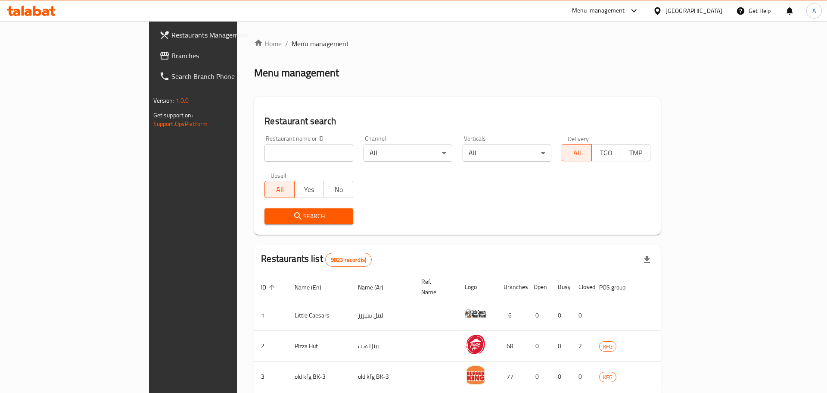
drag, startPoint x: 0, startPoint y: 0, endPoint x: 251, endPoint y: 154, distance: 294.8
click at [265, 154] on input "search" at bounding box center [309, 152] width 89 height 17
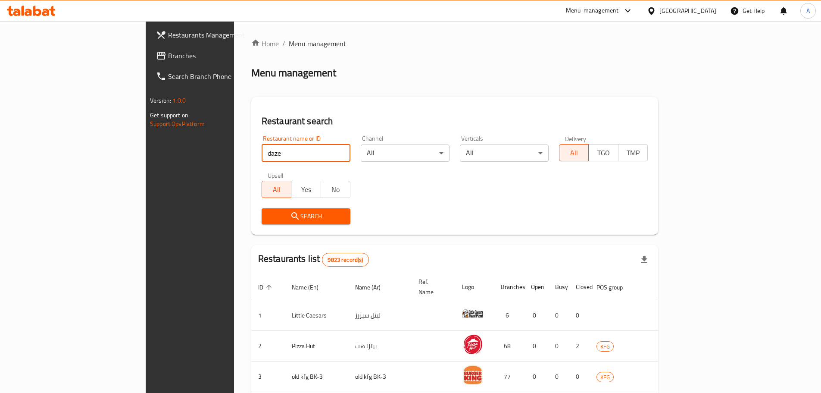
type input "daze"
click button "Search" at bounding box center [306, 216] width 89 height 16
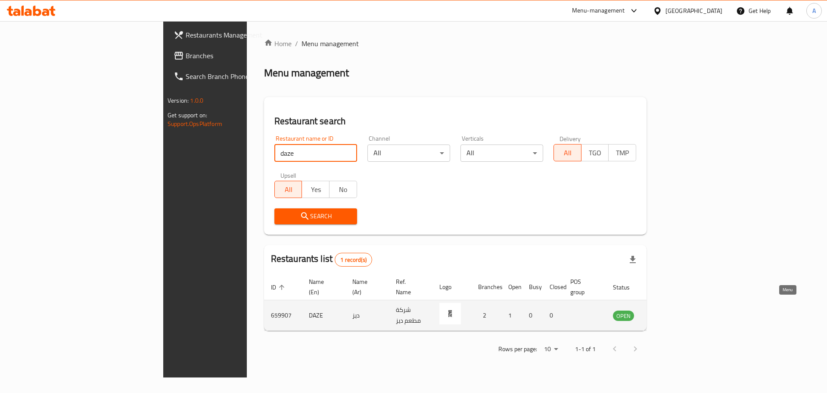
click at [668, 312] on icon "enhanced table" at bounding box center [663, 315] width 9 height 7
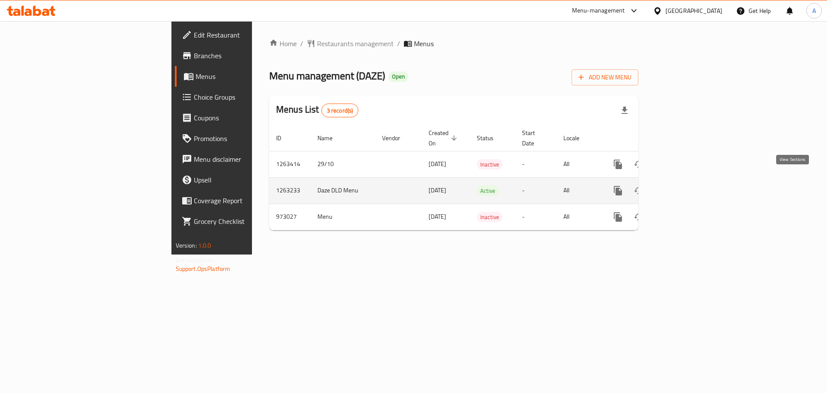
click at [684, 187] on icon "enhanced table" at bounding box center [681, 191] width 8 height 8
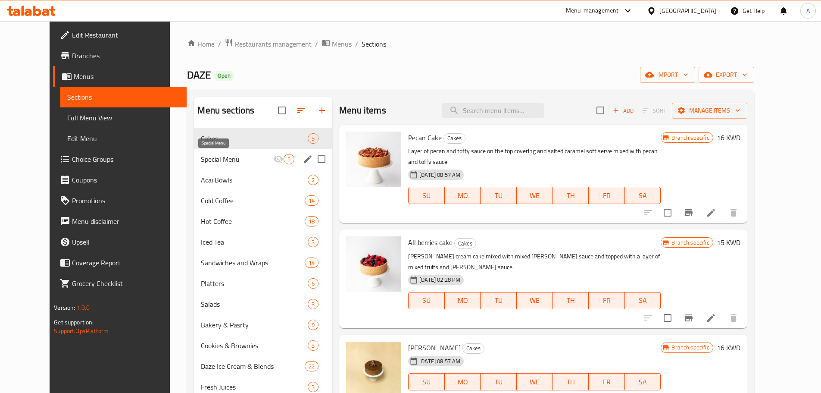
click at [209, 162] on span "Special Menu" at bounding box center [237, 159] width 72 height 10
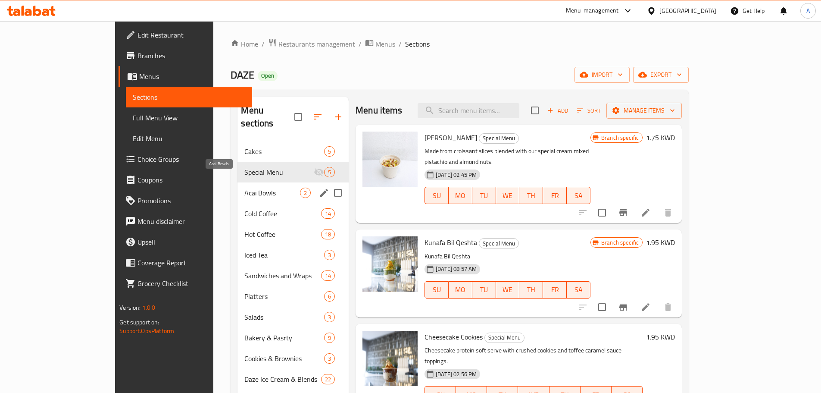
click at [237, 185] on div "Acai Bowls 2" at bounding box center [292, 192] width 111 height 21
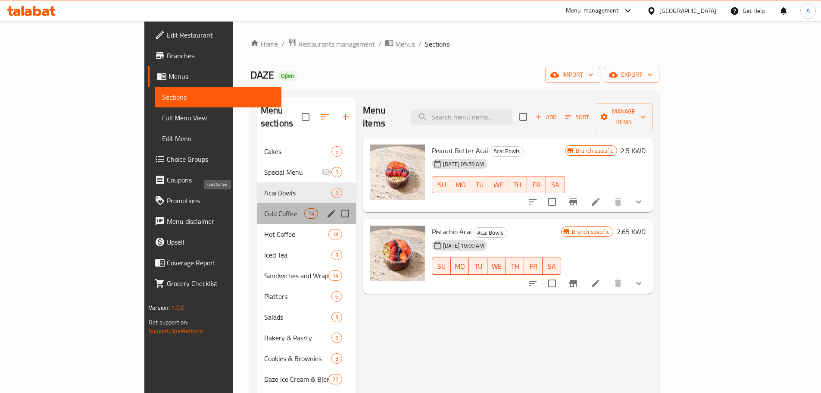
click at [264, 208] on span "Cold Coffee" at bounding box center [284, 213] width 40 height 10
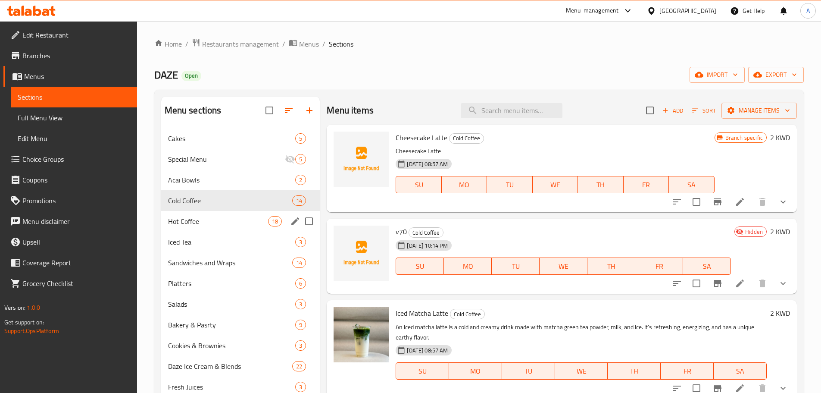
click at [217, 224] on span "Hot Coffee" at bounding box center [218, 221] width 100 height 10
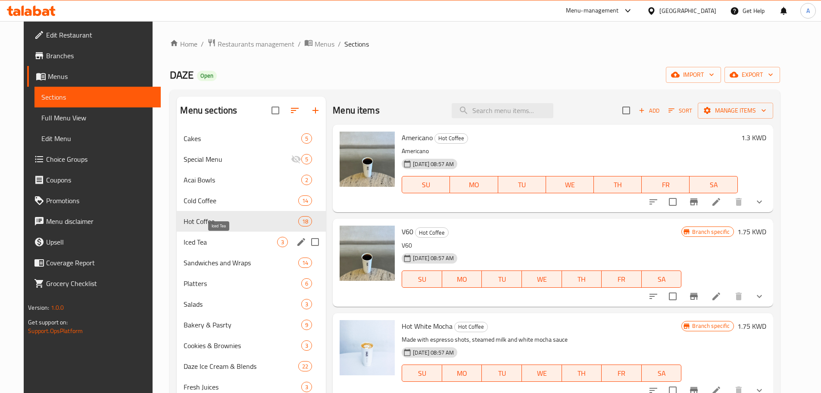
click at [217, 242] on span "Iced Tea" at bounding box center [231, 242] width 94 height 10
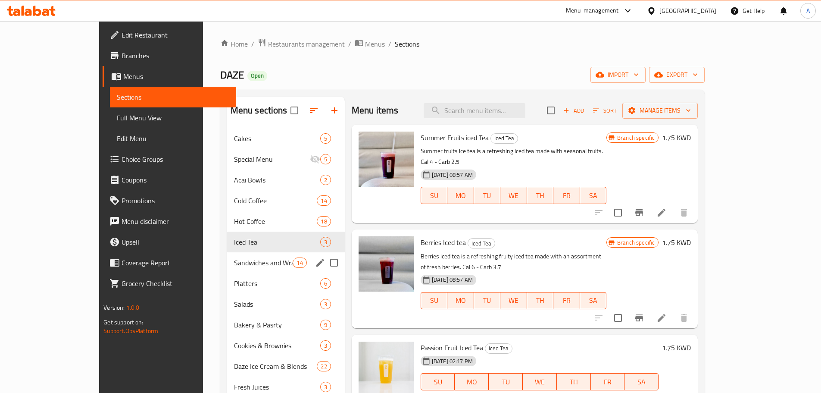
click at [227, 268] on div "Sandwiches and Wraps 14" at bounding box center [286, 262] width 118 height 21
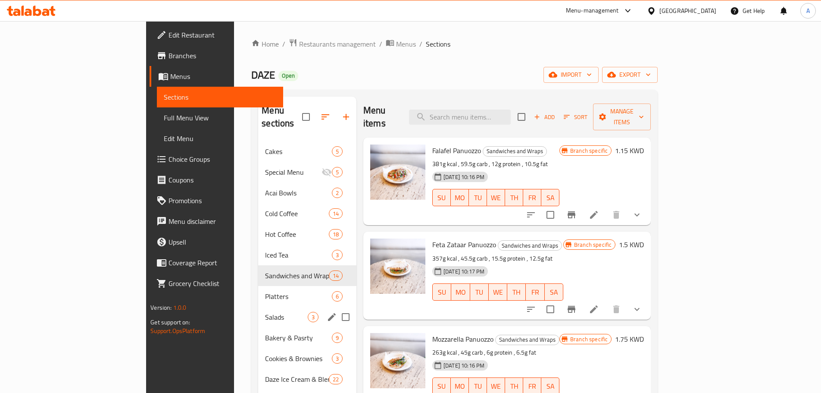
click at [265, 312] on span "Salads" at bounding box center [286, 317] width 43 height 10
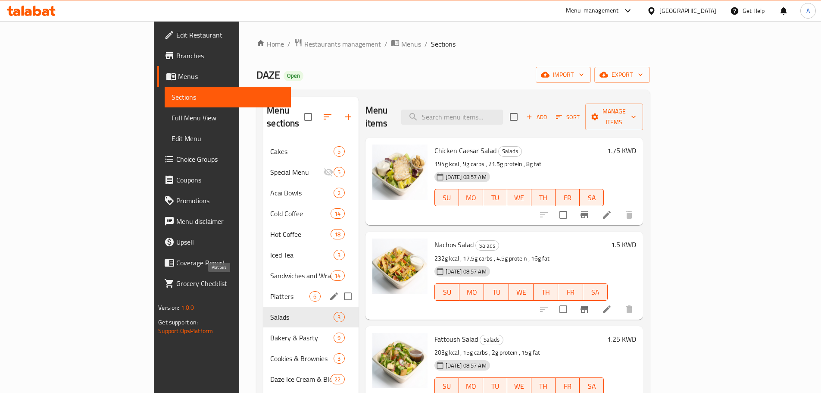
click at [270, 291] on span "Platters" at bounding box center [289, 296] width 39 height 10
